Goal: Connect with others: Connect with others

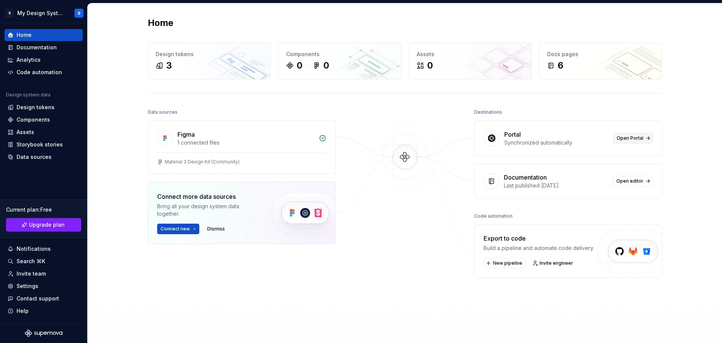
click at [617, 138] on span "Open Portal" at bounding box center [630, 138] width 27 height 6
drag, startPoint x: 240, startPoint y: 67, endPoint x: 220, endPoint y: 99, distance: 37.5
click at [220, 99] on div "Home Design tokens 3 Components 0 0 Assets 0 Docs pages 6 Data sources Figma 1 …" at bounding box center [404, 179] width 541 height 353
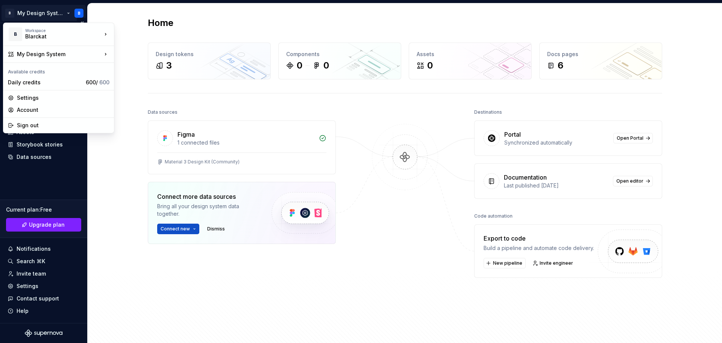
click at [66, 11] on html "B My Design System B Home Documentation Analytics Code automation Design system…" at bounding box center [361, 171] width 722 height 343
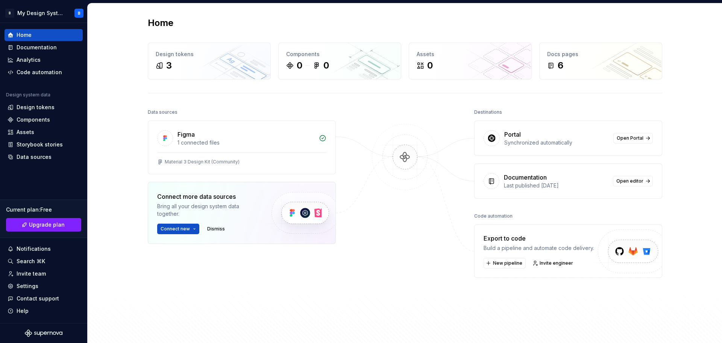
click at [132, 167] on html "B My Design System B Home Documentation Analytics Code automation Design system…" at bounding box center [361, 171] width 722 height 343
click at [481, 304] on div "Destinations Portal Synchronized automatically Open Portal Documentation Last p…" at bounding box center [568, 210] width 188 height 206
click at [409, 309] on div at bounding box center [404, 210] width 75 height 206
click at [406, 156] on img at bounding box center [404, 165] width 73 height 82
click at [191, 231] on button "Connect new" at bounding box center [178, 228] width 42 height 11
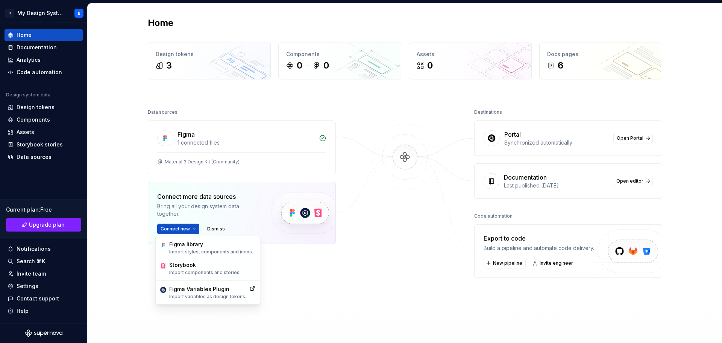
click at [268, 271] on div "Figma 1 connected files Material 3 Design Kit (Community) Connect more data sou…" at bounding box center [242, 200] width 188 height 161
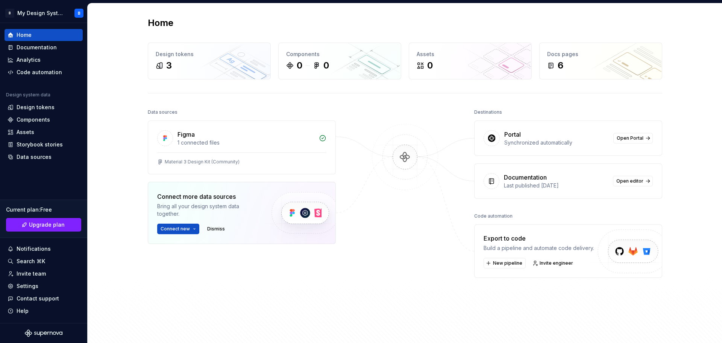
click at [310, 197] on img at bounding box center [305, 212] width 92 height 61
